Goal: Navigation & Orientation: Find specific page/section

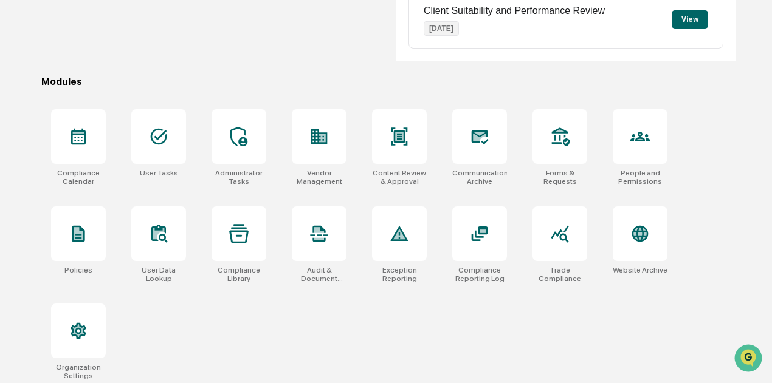
scroll to position [300, 0]
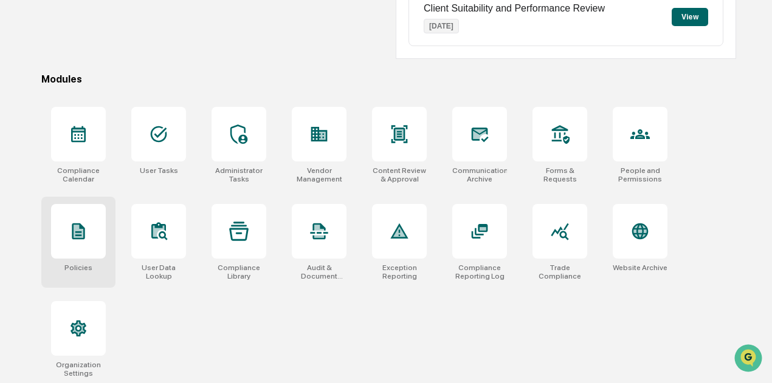
click at [76, 222] on icon at bounding box center [78, 231] width 19 height 19
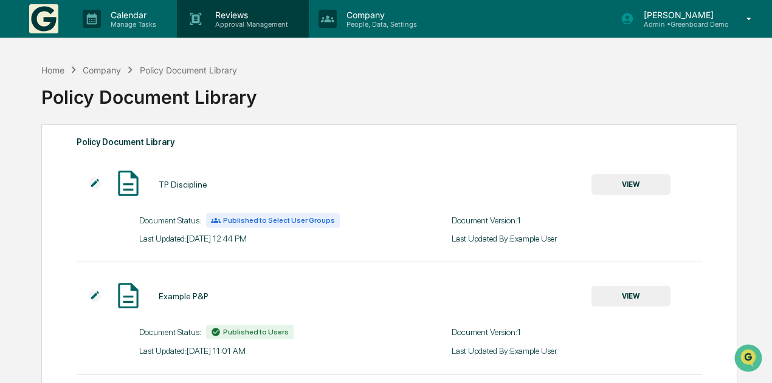
click at [227, 15] on p "Reviews" at bounding box center [249, 15] width 89 height 10
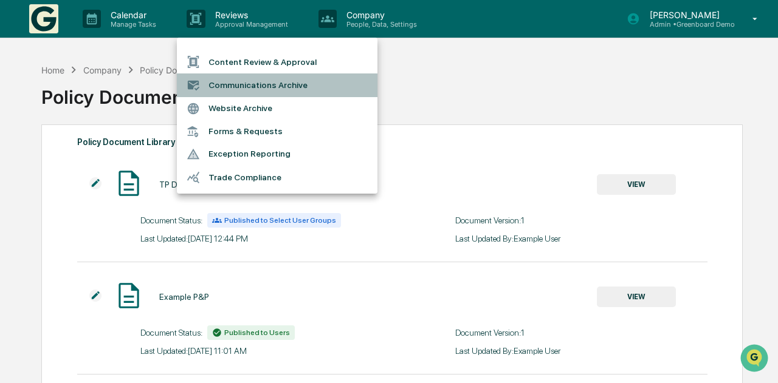
click at [271, 79] on li "Communications Archive" at bounding box center [277, 85] width 200 height 23
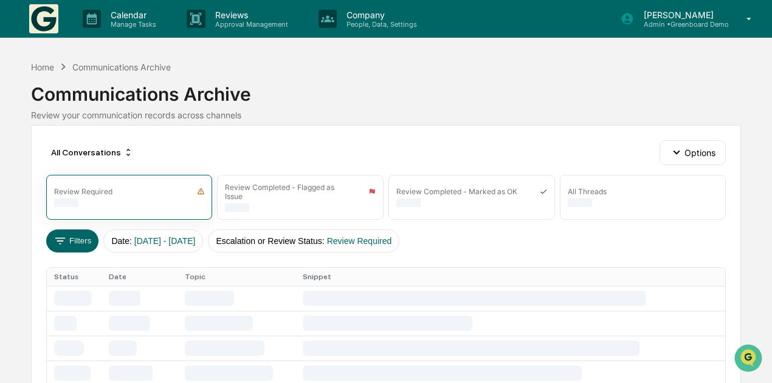
click at [271, 79] on div "Communications Archive" at bounding box center [386, 90] width 710 height 32
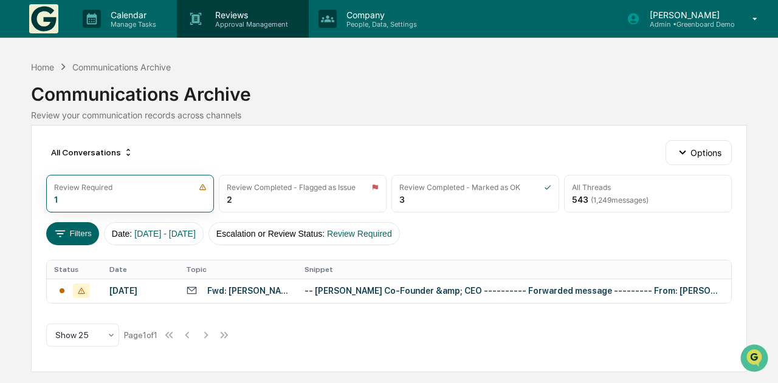
click at [234, 22] on p "Approval Management" at bounding box center [249, 24] width 89 height 9
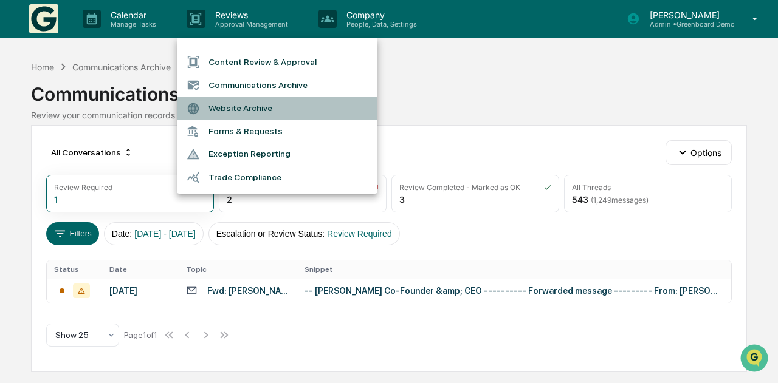
click at [261, 104] on li "Website Archive" at bounding box center [277, 108] width 200 height 23
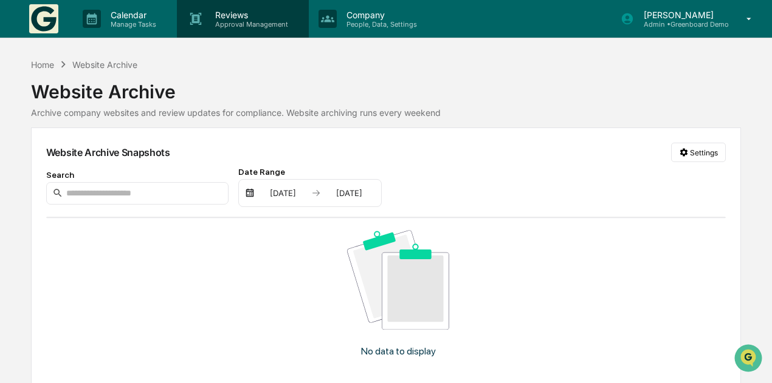
click at [241, 13] on p "Reviews" at bounding box center [249, 15] width 89 height 10
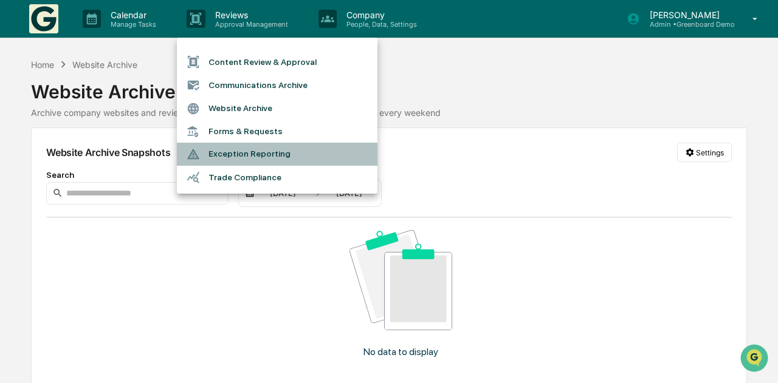
click at [264, 152] on li "Exception Reporting" at bounding box center [277, 154] width 200 height 23
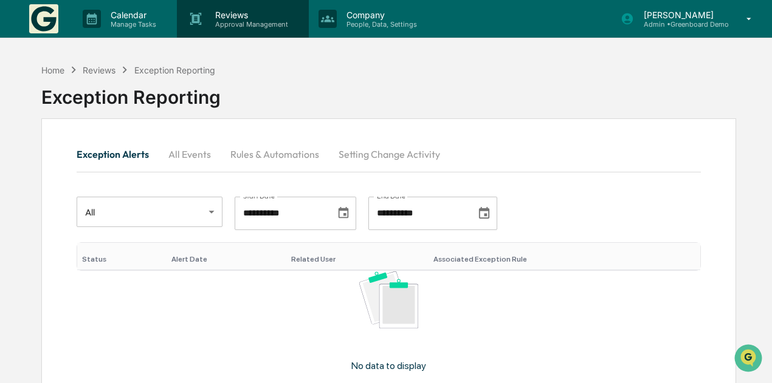
click at [243, 16] on p "Reviews" at bounding box center [249, 15] width 89 height 10
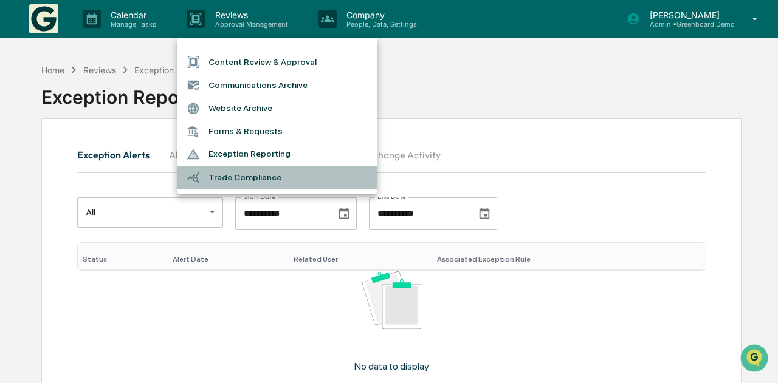
click at [265, 176] on li "Trade Compliance" at bounding box center [277, 177] width 200 height 23
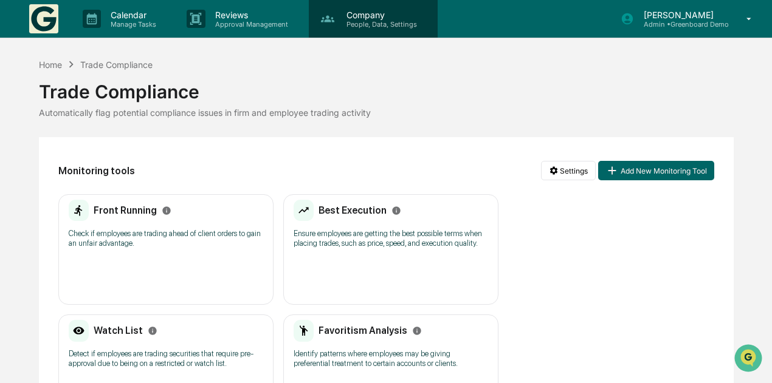
click at [376, 5] on div "Company People, Data, Settings" at bounding box center [373, 19] width 129 height 38
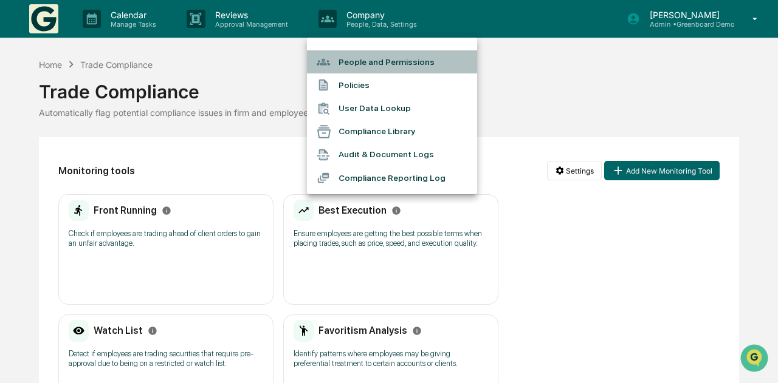
click at [378, 68] on li "People and Permissions" at bounding box center [392, 61] width 170 height 23
